Goal: Information Seeking & Learning: Check status

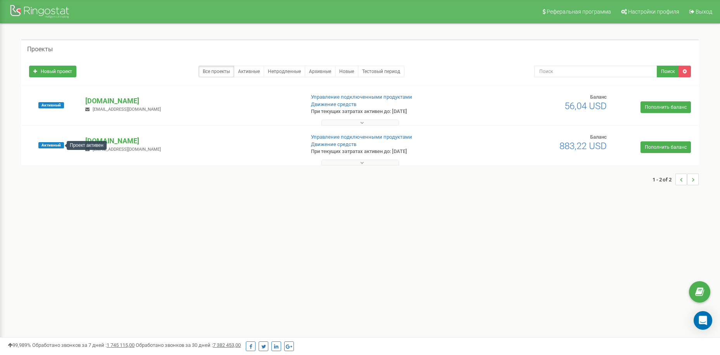
click at [77, 145] on div "Проект активен" at bounding box center [87, 145] width 40 height 9
click at [110, 140] on p "[DOMAIN_NAME]" at bounding box center [191, 141] width 213 height 10
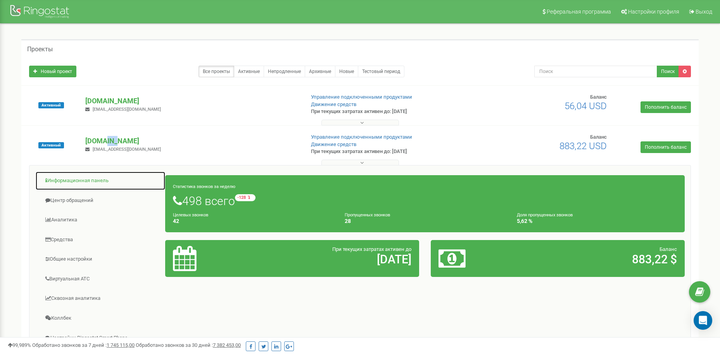
click at [83, 179] on link "Информационная панель" at bounding box center [100, 180] width 130 height 19
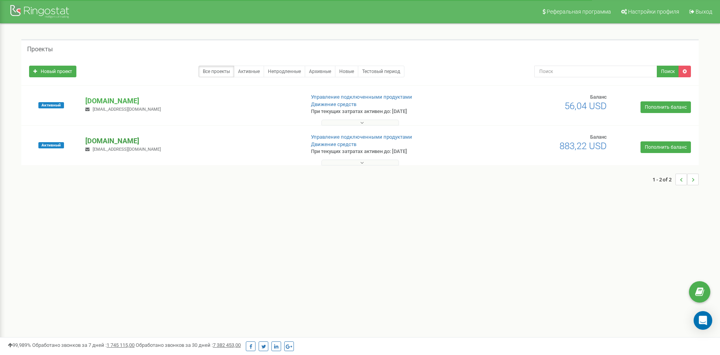
click at [100, 140] on p "[DOMAIN_NAME]" at bounding box center [191, 141] width 213 height 10
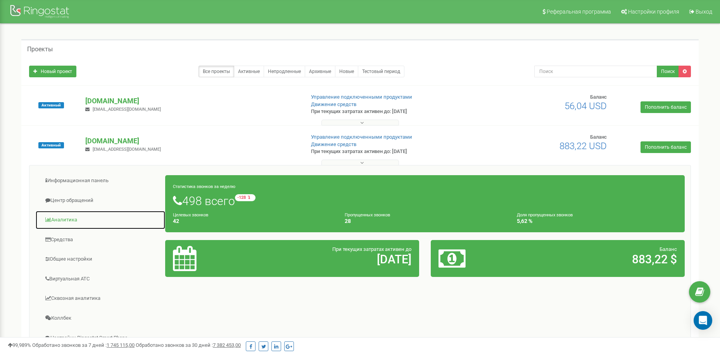
click at [73, 219] on link "Аналитика" at bounding box center [100, 219] width 130 height 19
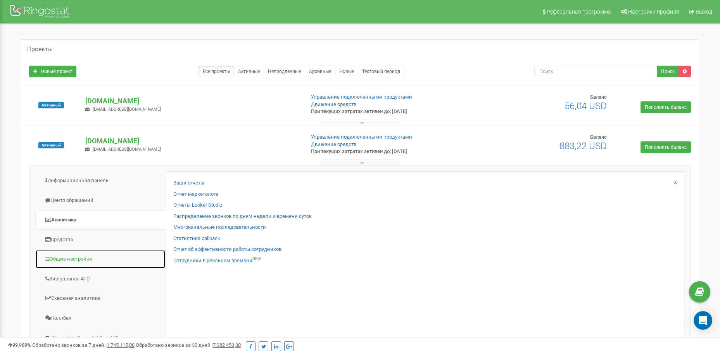
click at [71, 260] on link "Общие настройки" at bounding box center [100, 258] width 130 height 19
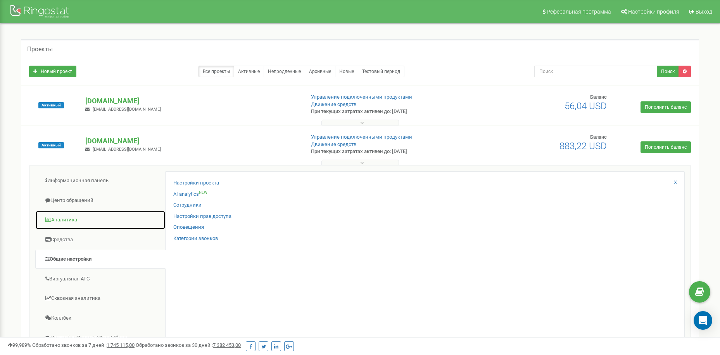
click at [66, 218] on link "Аналитика" at bounding box center [100, 219] width 130 height 19
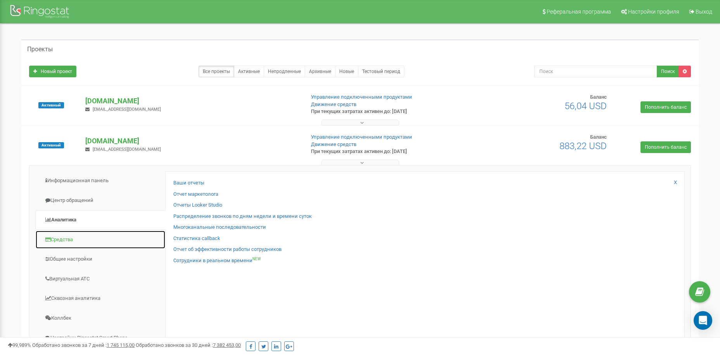
click at [69, 241] on link "Средства" at bounding box center [100, 239] width 130 height 19
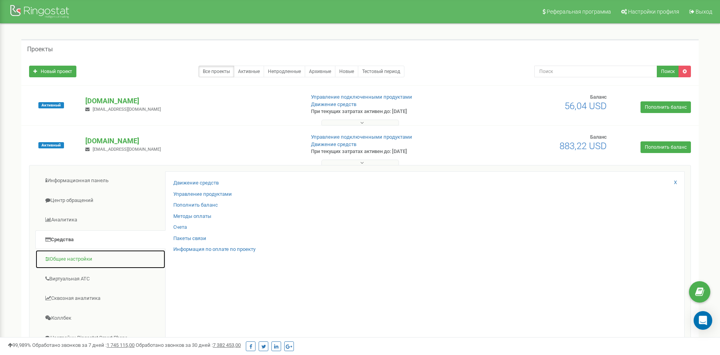
click at [76, 260] on link "Общие настройки" at bounding box center [100, 258] width 130 height 19
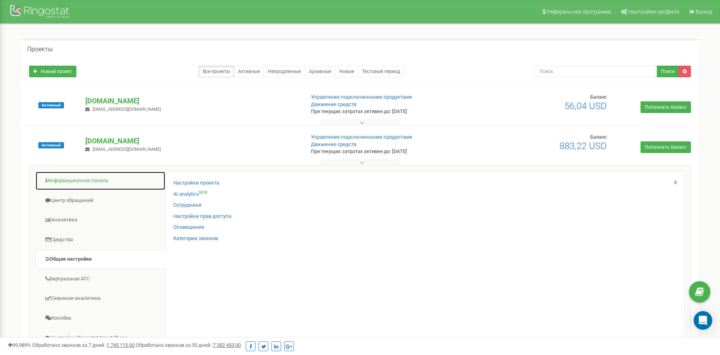
click at [77, 176] on link "Информационная панель" at bounding box center [100, 180] width 130 height 19
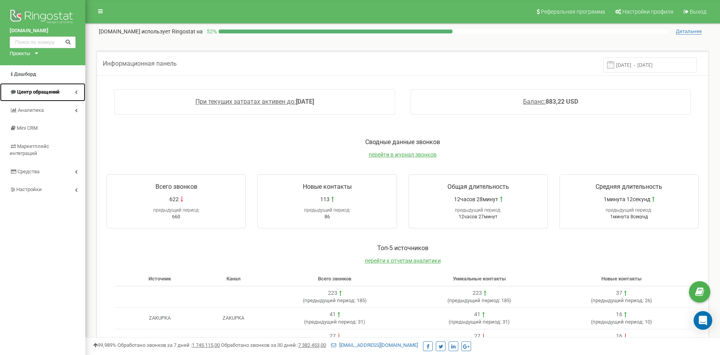
click at [75, 94] on icon at bounding box center [76, 92] width 3 height 4
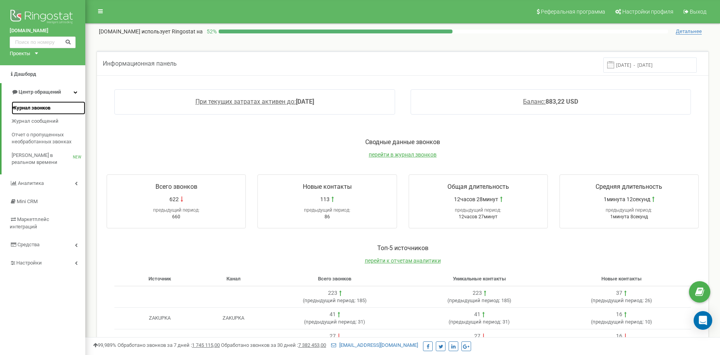
click at [47, 108] on span "Журнал звонков" at bounding box center [31, 107] width 39 height 7
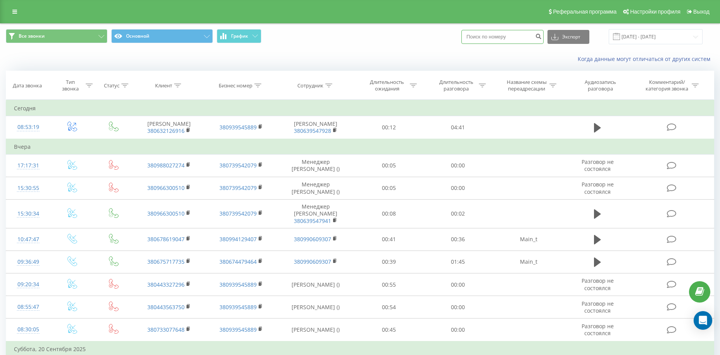
click at [488, 36] on input at bounding box center [503, 37] width 82 height 14
paste input
click at [488, 36] on input at bounding box center [503, 37] width 82 height 14
paste input
click at [492, 39] on input at bounding box center [503, 37] width 82 height 14
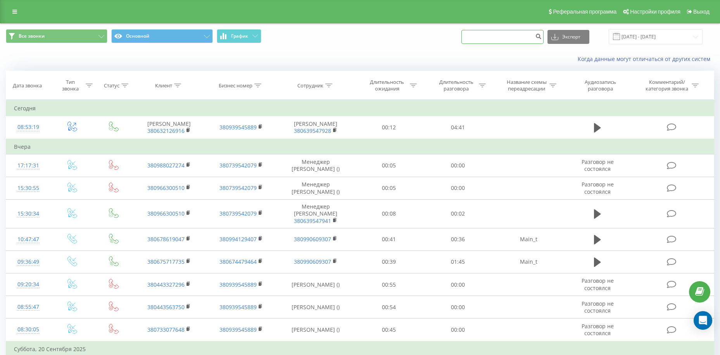
paste input "380 68 260 7383"
type input "380 68 260 7383"
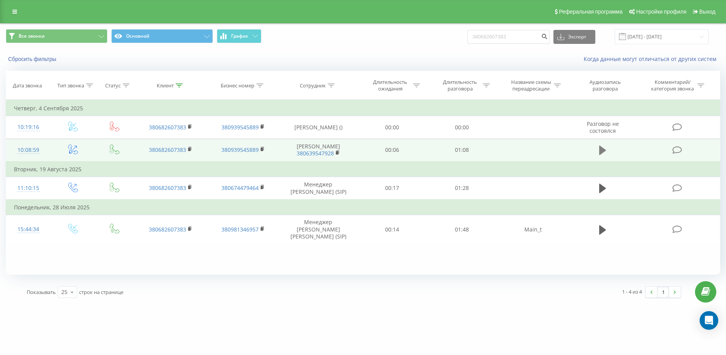
click at [602, 149] on icon at bounding box center [602, 149] width 7 height 9
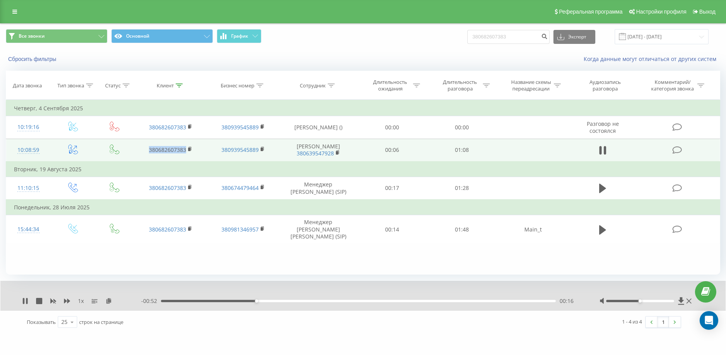
drag, startPoint x: 145, startPoint y: 145, endPoint x: 192, endPoint y: 155, distance: 48.2
click at [192, 155] on td "380682607383" at bounding box center [170, 149] width 73 height 23
copy link "380682607383"
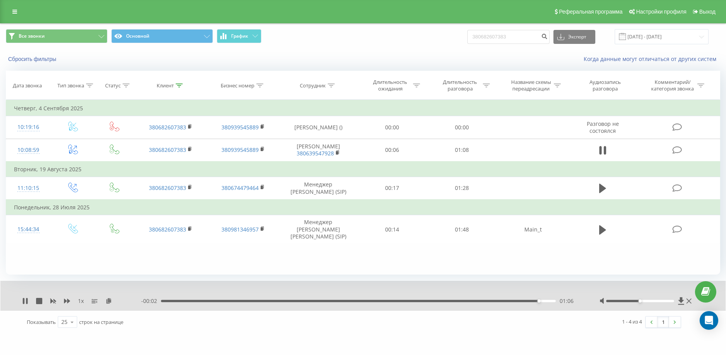
click at [106, 267] on div "Фильтровать по условию Равно Введите значение Отмена OK Фильтровать по условию …" at bounding box center [363, 187] width 714 height 175
